Goal: Information Seeking & Learning: Learn about a topic

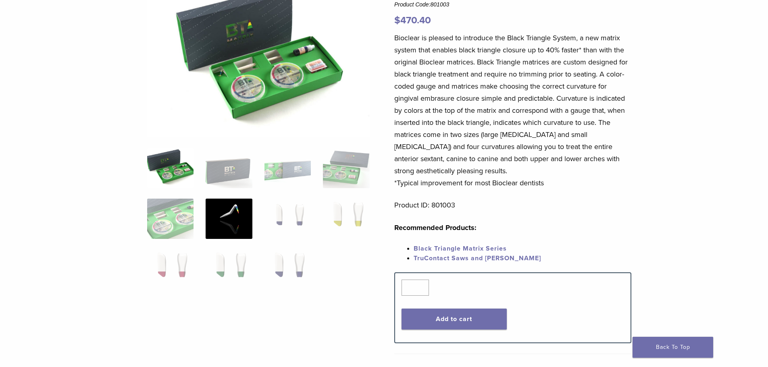
scroll to position [121, 0]
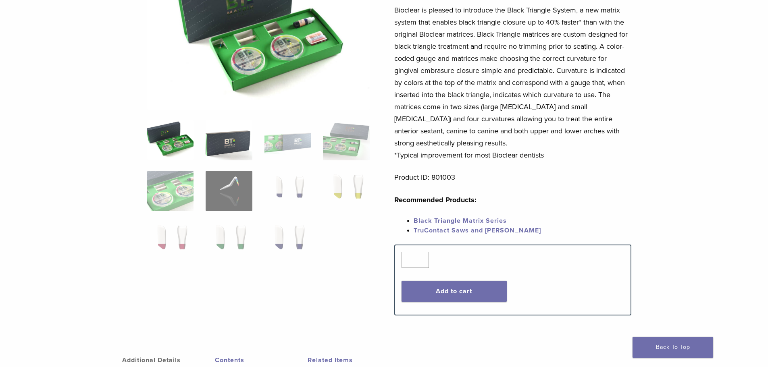
click at [227, 138] on img at bounding box center [229, 140] width 46 height 40
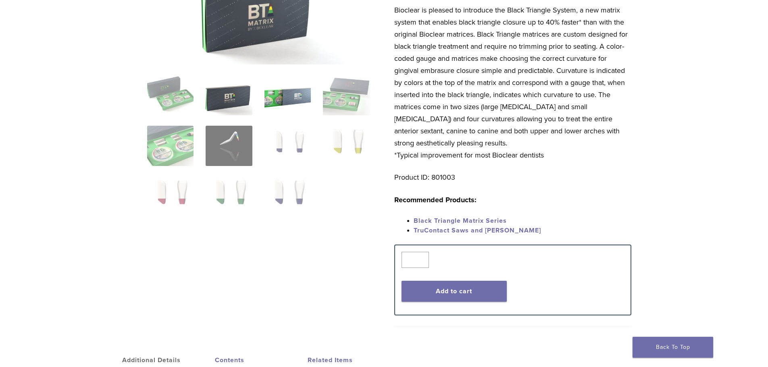
click at [283, 104] on img at bounding box center [287, 95] width 46 height 40
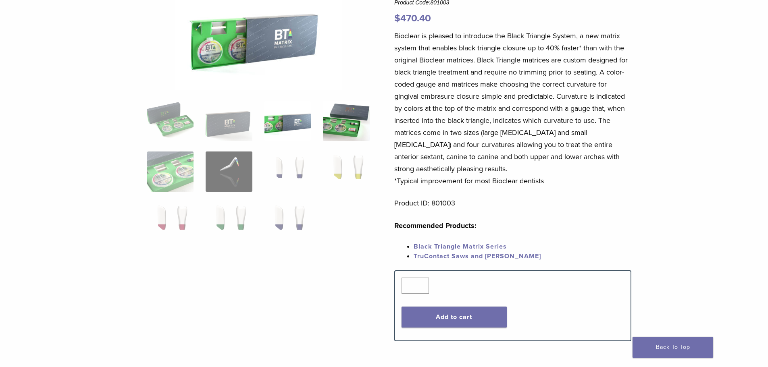
scroll to position [81, 0]
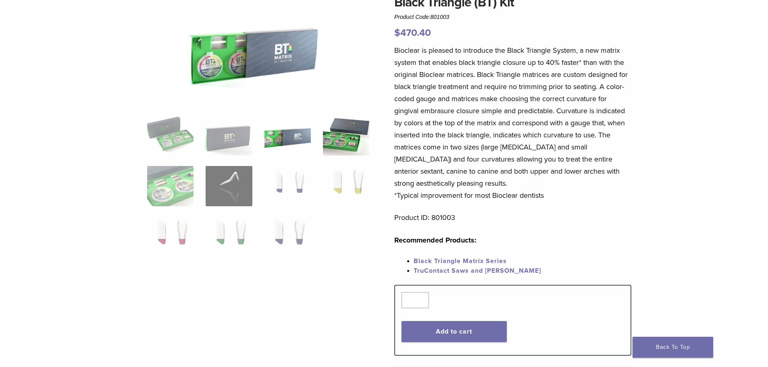
click at [342, 142] on img at bounding box center [346, 135] width 46 height 40
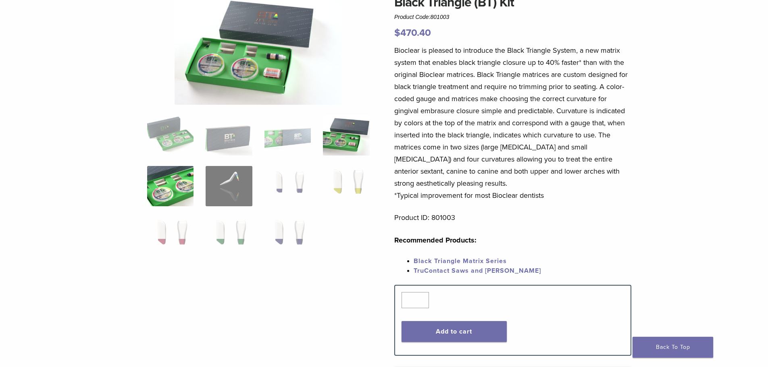
click at [175, 189] on img at bounding box center [170, 186] width 46 height 40
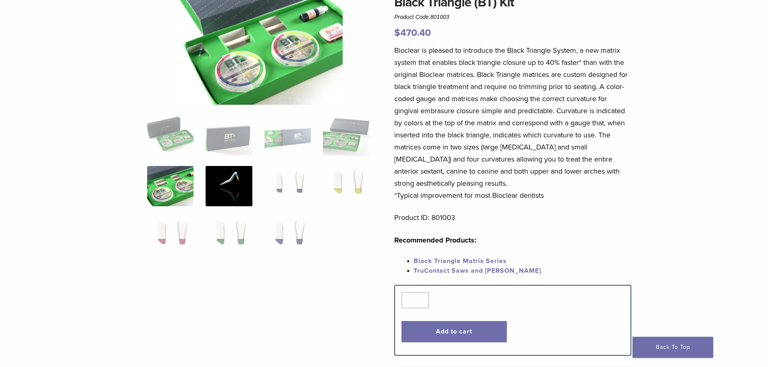
click at [242, 181] on img at bounding box center [229, 186] width 46 height 40
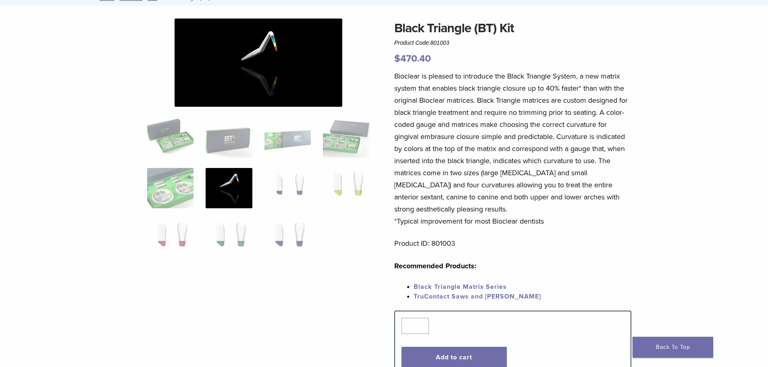
scroll to position [40, 0]
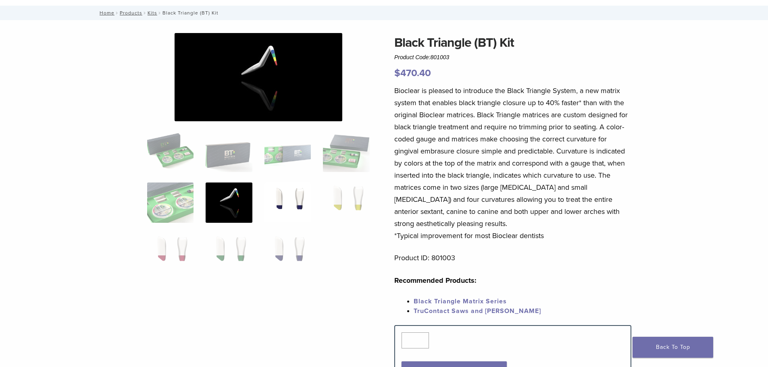
click at [283, 188] on img at bounding box center [287, 203] width 46 height 40
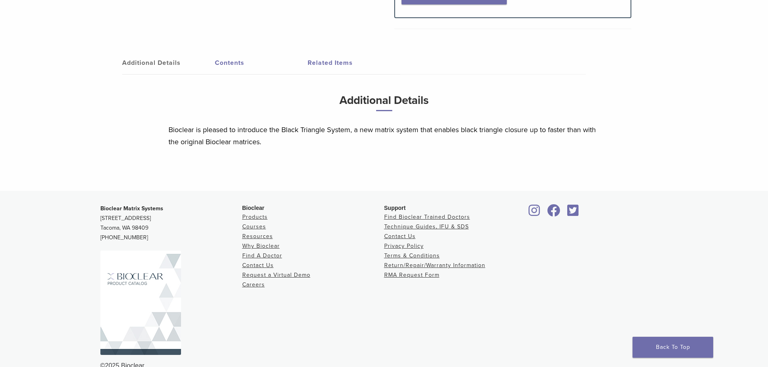
scroll to position [435, 0]
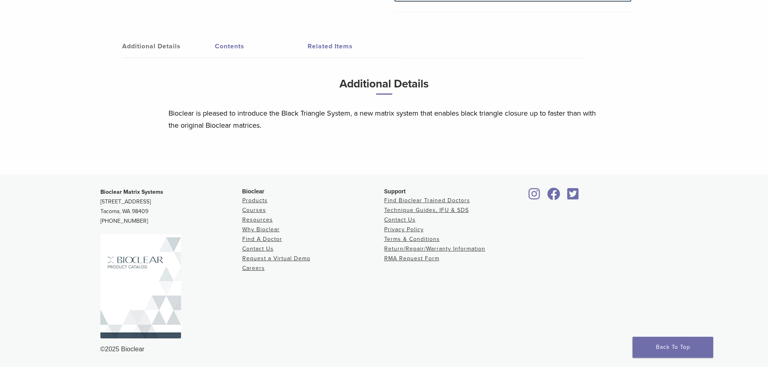
click at [229, 46] on link "Contents" at bounding box center [261, 46] width 93 height 23
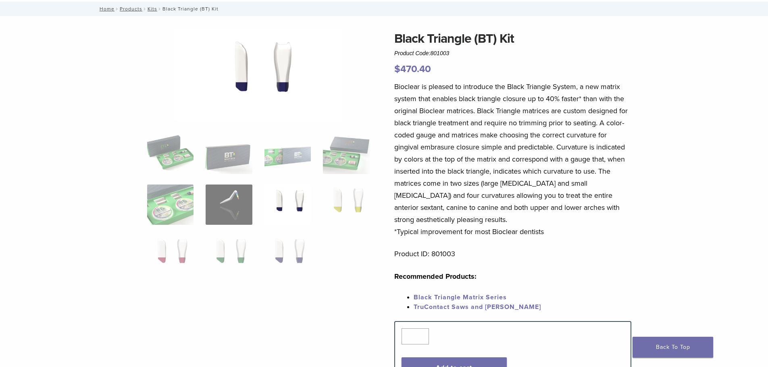
scroll to position [0, 0]
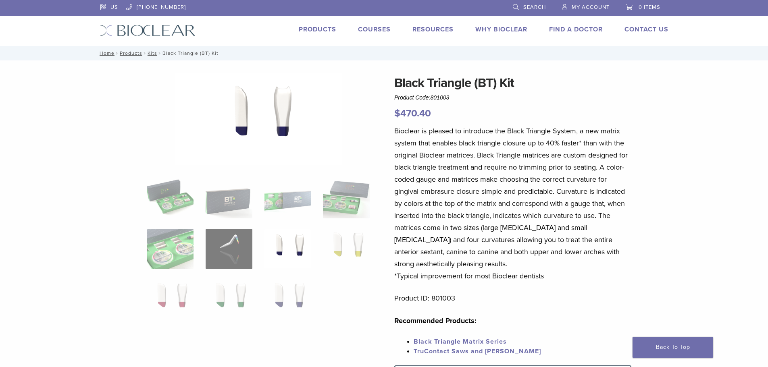
click at [383, 31] on link "Courses" at bounding box center [374, 29] width 33 height 8
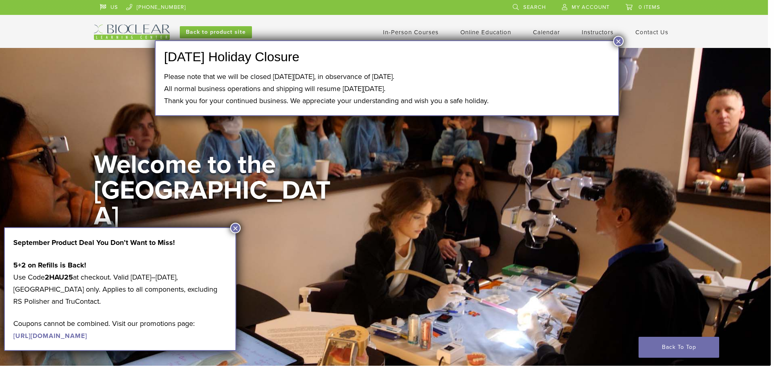
click at [235, 229] on button "×" at bounding box center [235, 228] width 10 height 10
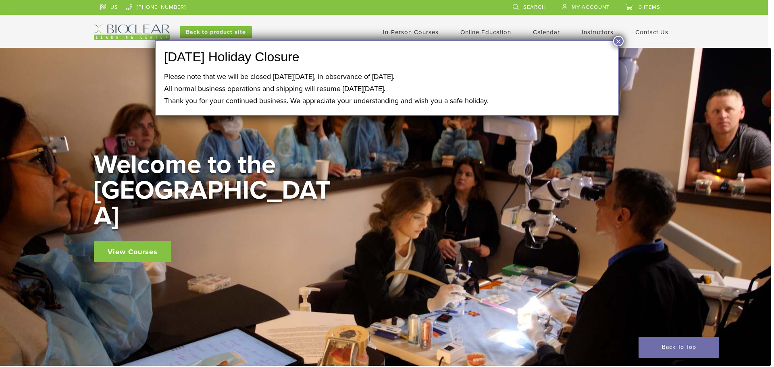
click at [619, 41] on button "×" at bounding box center [618, 41] width 10 height 10
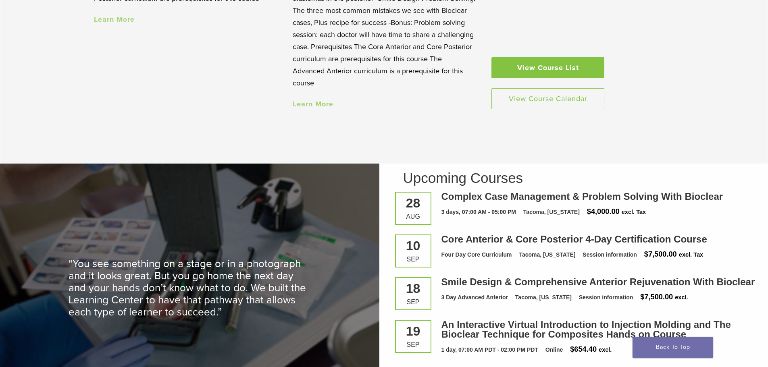
scroll to position [1008, 0]
